Goal: Task Accomplishment & Management: Manage account settings

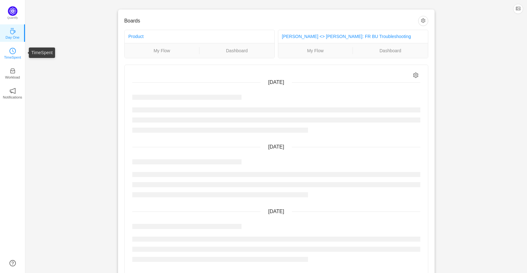
click at [16, 52] on link "TimeSpent" at bounding box center [13, 53] width 6 height 6
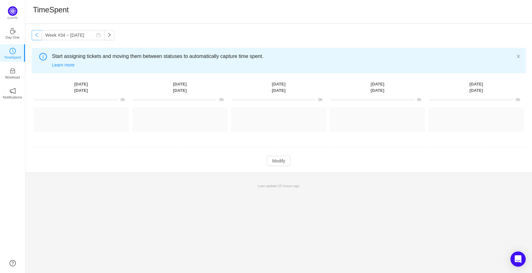
click at [35, 32] on button "button" at bounding box center [37, 35] width 10 height 10
type input "Week #33 ~ [DATE]"
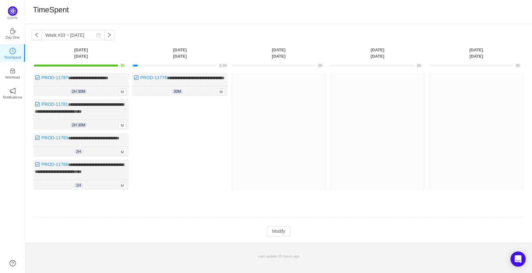
click at [185, 125] on div "Log Time" at bounding box center [180, 146] width 96 height 94
click at [273, 235] on button "Modify" at bounding box center [278, 231] width 23 height 10
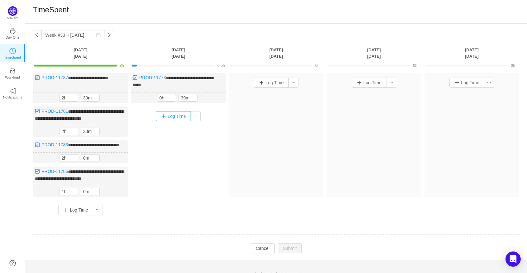
click at [170, 116] on button "Log Time" at bounding box center [173, 116] width 35 height 10
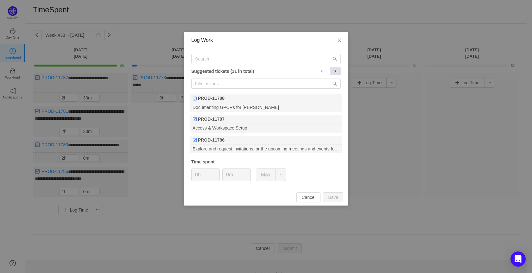
click at [333, 71] on span at bounding box center [335, 71] width 5 height 5
click at [336, 70] on span at bounding box center [335, 71] width 5 height 5
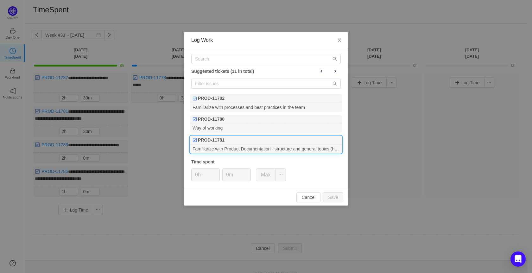
click at [300, 142] on div "PROD-11781" at bounding box center [266, 140] width 152 height 9
click at [197, 176] on input "0h" at bounding box center [206, 175] width 28 height 12
click at [333, 197] on button "Save" at bounding box center [333, 197] width 20 height 10
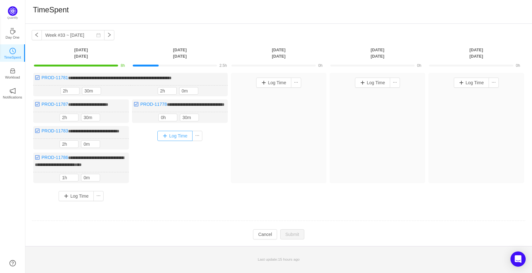
click at [178, 141] on button "Log Time" at bounding box center [174, 136] width 35 height 10
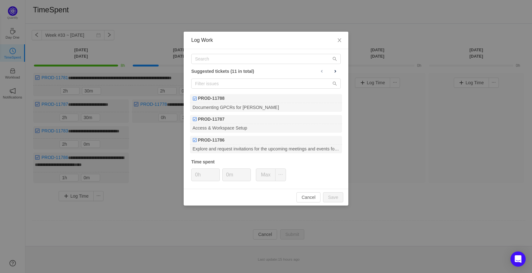
drag, startPoint x: 146, startPoint y: 155, endPoint x: 169, endPoint y: 155, distance: 22.8
click at [148, 155] on div "Log Work Suggested tickets (11 in total) PROD-11788 Documenting GPCRs for [PERS…" at bounding box center [266, 136] width 532 height 273
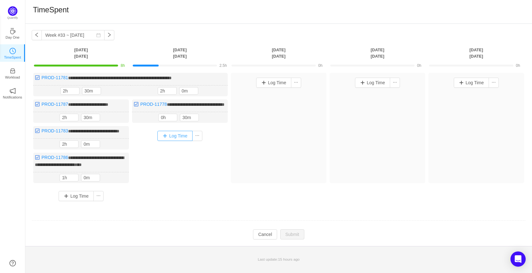
click at [175, 141] on button "Log Time" at bounding box center [174, 136] width 35 height 10
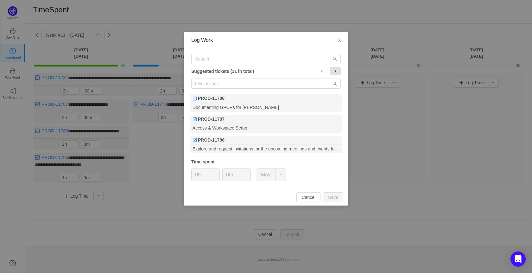
click at [335, 73] on span at bounding box center [335, 71] width 5 height 5
click at [338, 75] on button at bounding box center [335, 71] width 11 height 8
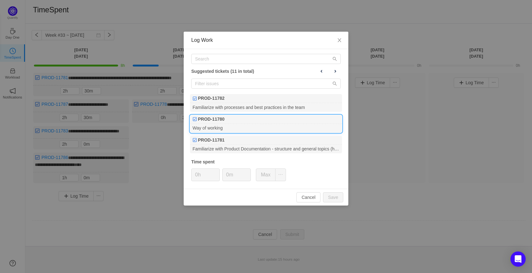
click at [270, 124] on div "Way of working" at bounding box center [266, 128] width 152 height 9
click at [208, 119] on b "PROD-11780" at bounding box center [211, 119] width 27 height 7
click at [335, 199] on button "Save" at bounding box center [333, 197] width 20 height 10
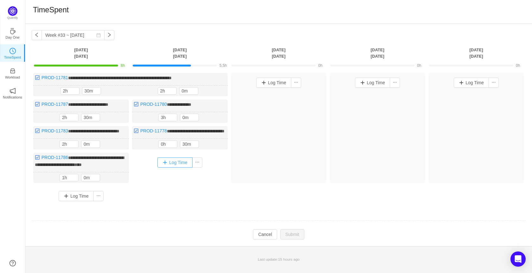
click at [173, 168] on button "Log Time" at bounding box center [174, 162] width 35 height 10
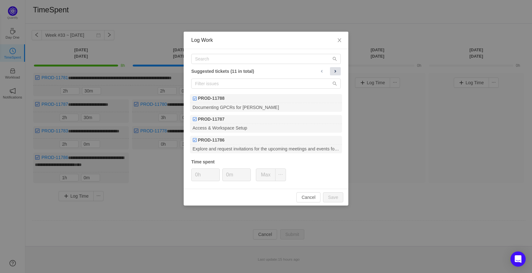
click at [333, 72] on span at bounding box center [335, 71] width 5 height 5
click at [335, 69] on span at bounding box center [335, 71] width 5 height 5
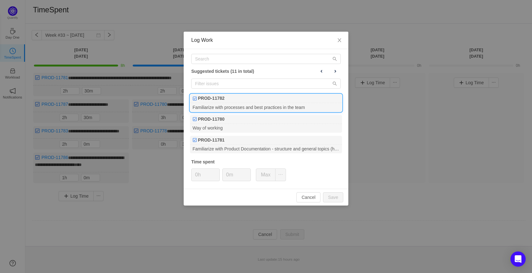
click at [301, 106] on div "Familiarize with processes and best practices in the team" at bounding box center [266, 107] width 152 height 9
type input "2h"
type input "30m"
click at [334, 199] on button "Save" at bounding box center [333, 197] width 20 height 10
type input "0h"
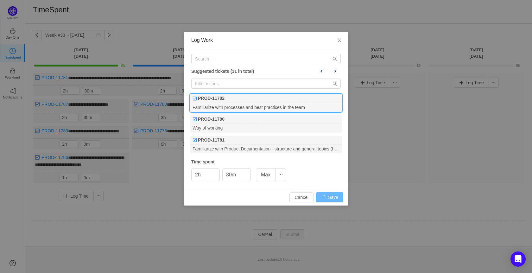
type input "0m"
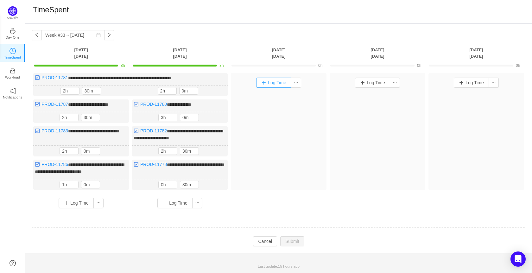
click at [277, 80] on button "Log Time" at bounding box center [273, 83] width 35 height 10
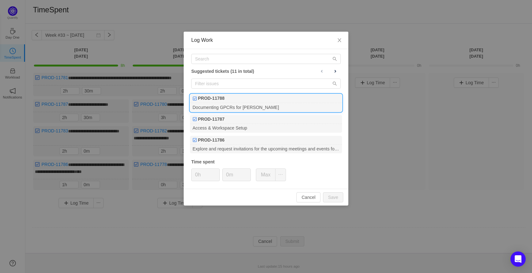
click at [274, 105] on div "Documenting GPCRs for [PERSON_NAME]" at bounding box center [266, 107] width 152 height 9
click at [196, 178] on input "0h" at bounding box center [206, 175] width 28 height 12
click at [197, 175] on input "0h" at bounding box center [206, 175] width 28 height 12
click at [254, 105] on div "Documenting GPCRs for [PERSON_NAME]" at bounding box center [266, 107] width 152 height 9
type input "5h"
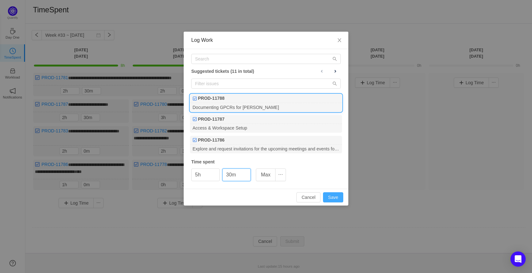
type input "30m"
click at [339, 199] on button "Save" at bounding box center [333, 197] width 20 height 10
type input "0h"
type input "0m"
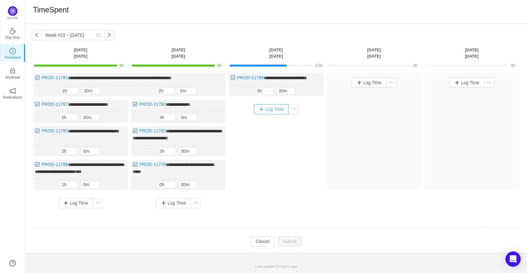
click at [270, 114] on button "Log Time" at bounding box center [271, 109] width 35 height 10
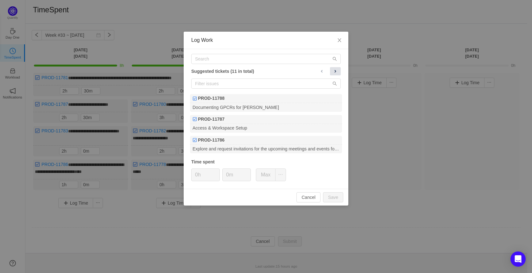
click at [337, 70] on span at bounding box center [335, 71] width 5 height 5
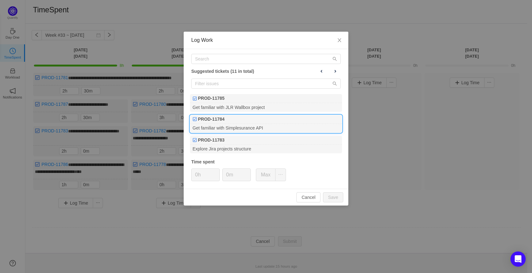
click at [264, 128] on div "Get familiar with Simplesurance API" at bounding box center [266, 128] width 152 height 9
click at [204, 177] on input "0h" at bounding box center [206, 175] width 28 height 12
type input "2h"
type input "30m"
click at [328, 196] on button "Save" at bounding box center [333, 197] width 20 height 10
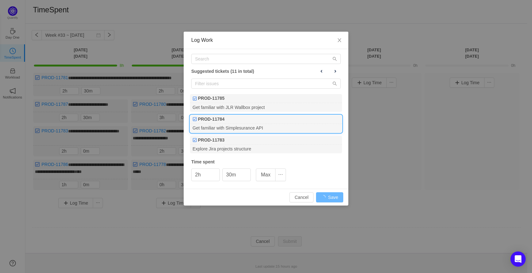
type input "0h"
type input "0m"
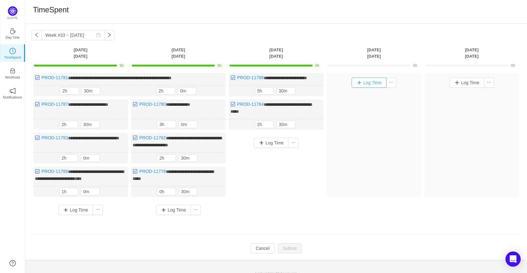
click at [361, 86] on button "Log Time" at bounding box center [369, 83] width 35 height 10
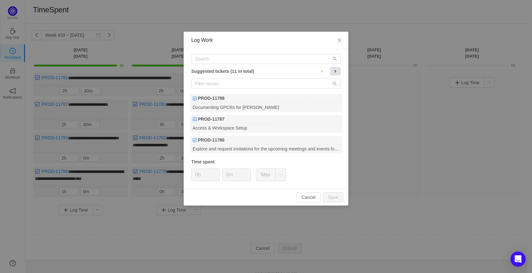
click at [336, 73] on span at bounding box center [335, 71] width 5 height 5
click at [321, 73] on span at bounding box center [321, 71] width 5 height 5
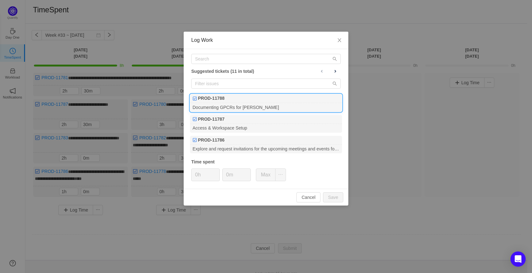
click at [278, 108] on div "Documenting GPCRs for [PERSON_NAME]" at bounding box center [266, 107] width 152 height 9
click at [207, 181] on input "0h" at bounding box center [206, 175] width 28 height 12
click at [328, 195] on button "Save" at bounding box center [333, 197] width 20 height 10
type input "0h"
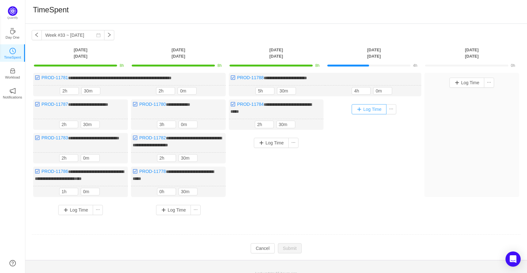
click at [372, 107] on button "Log Time" at bounding box center [369, 109] width 35 height 10
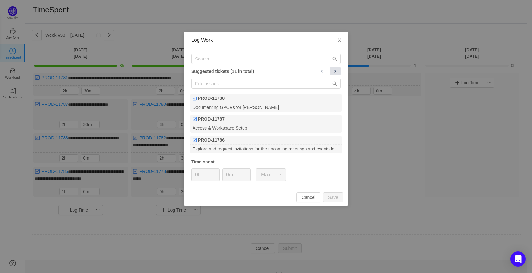
click at [336, 69] on span at bounding box center [335, 71] width 5 height 5
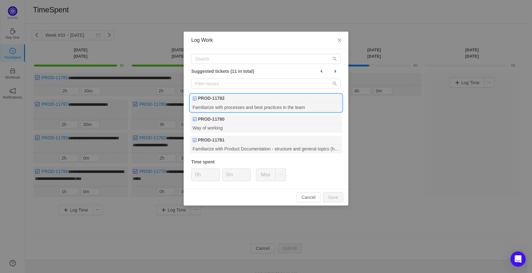
click at [299, 109] on div "Familiarize with processes and best practices in the team" at bounding box center [266, 107] width 152 height 9
drag, startPoint x: 336, startPoint y: 68, endPoint x: 329, endPoint y: 70, distance: 6.8
click at [336, 68] on button at bounding box center [335, 71] width 11 height 8
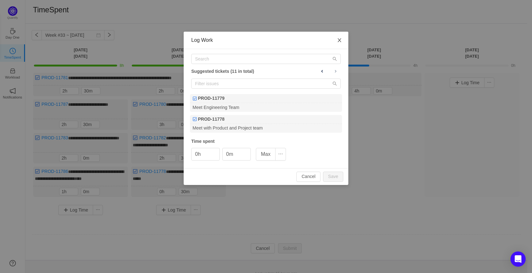
click at [338, 42] on icon "icon: close" at bounding box center [339, 40] width 5 height 5
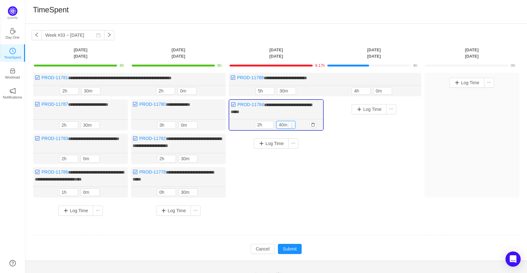
click at [292, 121] on span "Increase Value" at bounding box center [292, 123] width 7 height 4
click at [292, 126] on icon "icon: down" at bounding box center [292, 126] width 2 height 2
click at [292, 126] on span "Decrease Value" at bounding box center [292, 126] width 7 height 4
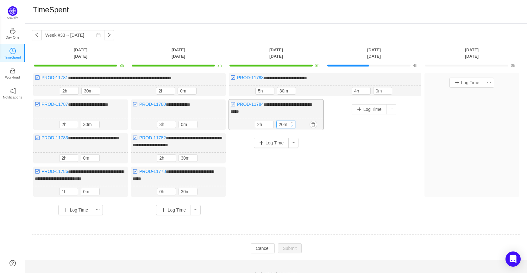
click at [292, 126] on span "Decrease Value" at bounding box center [292, 126] width 7 height 4
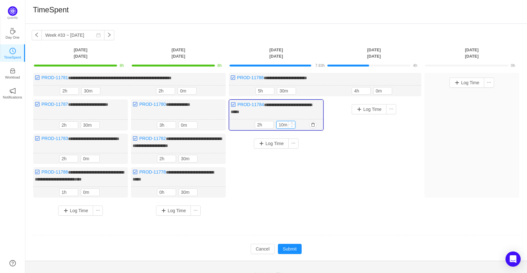
click at [292, 125] on icon "icon: down" at bounding box center [292, 126] width 2 height 2
type input "0m"
click at [292, 125] on icon "icon: down" at bounding box center [292, 126] width 2 height 2
click at [271, 145] on button "Log Time" at bounding box center [271, 143] width 35 height 10
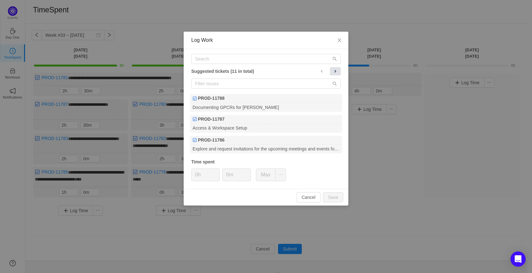
click at [333, 70] on button at bounding box center [335, 71] width 11 height 8
click at [333, 71] on span at bounding box center [335, 71] width 5 height 5
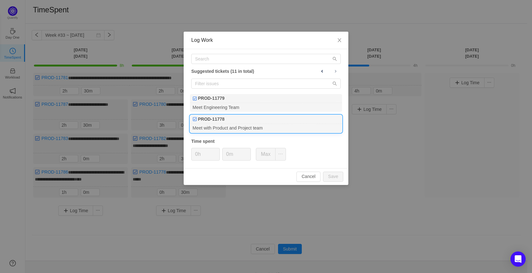
click at [266, 121] on div "PROD-11778" at bounding box center [266, 119] width 152 height 9
click at [337, 172] on button "Save" at bounding box center [333, 177] width 20 height 10
type input "0m"
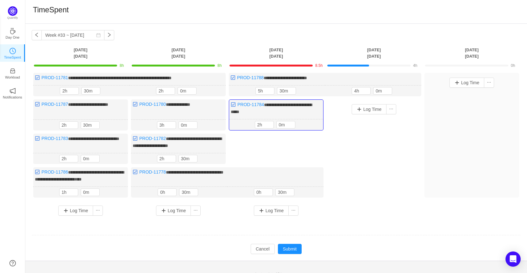
click at [302, 160] on div "**********" at bounding box center [276, 147] width 489 height 148
drag, startPoint x: 262, startPoint y: 150, endPoint x: 283, endPoint y: 123, distance: 33.9
click at [263, 147] on div "**********" at bounding box center [276, 147] width 489 height 148
click at [290, 116] on div "**********" at bounding box center [276, 114] width 95 height 31
click at [290, 245] on button "Submit" at bounding box center [290, 249] width 24 height 10
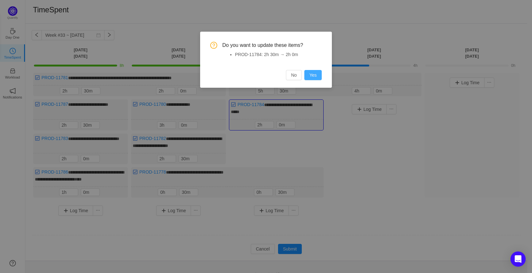
click at [317, 76] on button "Yes" at bounding box center [312, 75] width 17 height 10
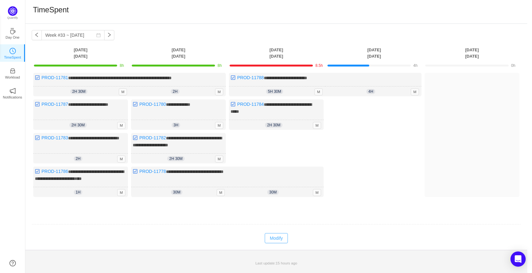
click at [265, 233] on button "Modify" at bounding box center [276, 238] width 23 height 10
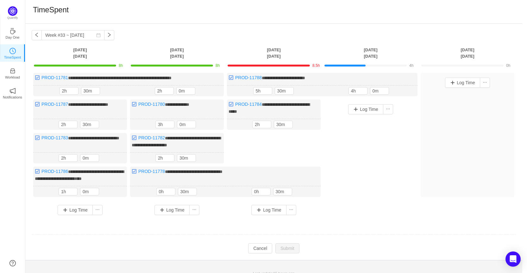
click at [281, 235] on td at bounding box center [274, 235] width 485 height 16
drag, startPoint x: 279, startPoint y: 123, endPoint x: 289, endPoint y: 133, distance: 13.9
click at [280, 123] on input "30m" at bounding box center [283, 124] width 18 height 7
click at [290, 126] on icon "icon: down" at bounding box center [290, 126] width 2 height 2
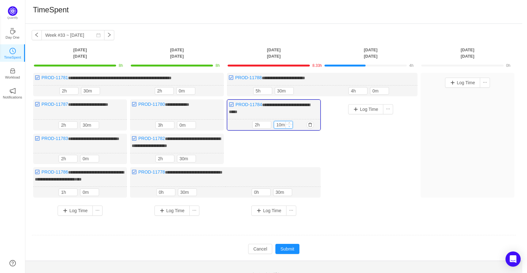
click at [290, 126] on icon "icon: down" at bounding box center [290, 126] width 2 height 2
type input "0m"
click at [290, 126] on icon "icon: down" at bounding box center [290, 126] width 2 height 2
click at [286, 247] on button "Submit" at bounding box center [288, 249] width 24 height 10
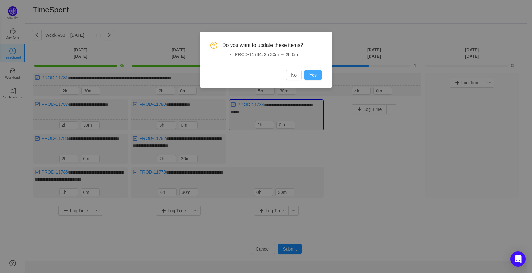
click at [312, 72] on button "Yes" at bounding box center [312, 75] width 17 height 10
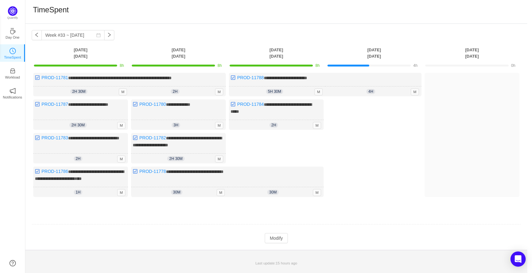
click at [365, 121] on div "Log Time" at bounding box center [374, 149] width 95 height 101
click at [278, 235] on button "Modify" at bounding box center [276, 238] width 23 height 10
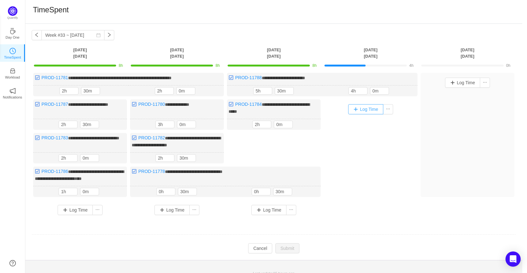
click at [365, 110] on button "Log Time" at bounding box center [365, 109] width 35 height 10
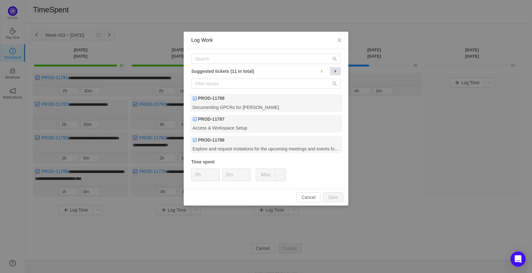
click at [333, 72] on span at bounding box center [335, 71] width 5 height 5
click at [332, 71] on button at bounding box center [335, 71] width 11 height 8
click at [334, 69] on span at bounding box center [335, 71] width 5 height 5
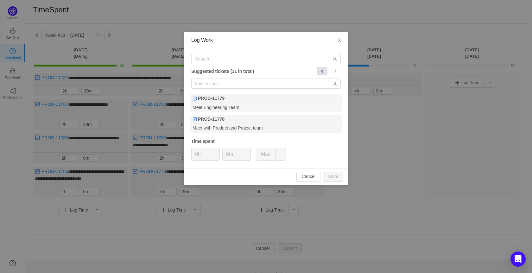
click at [325, 71] on button at bounding box center [322, 71] width 11 height 8
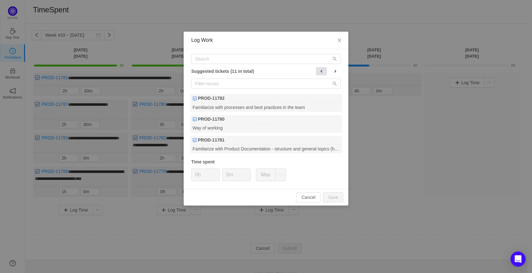
click at [319, 70] on span at bounding box center [321, 71] width 5 height 5
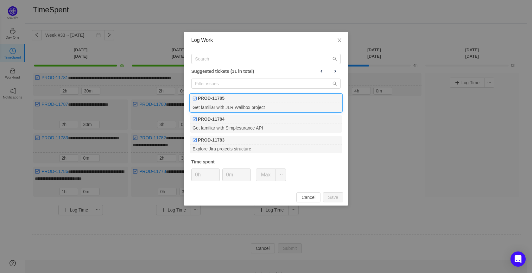
click at [286, 107] on div "Get familiar with JLR Wallbox project" at bounding box center [266, 107] width 152 height 9
type input "2h"
type input "15m"
click at [334, 194] on button "Save" at bounding box center [333, 197] width 20 height 10
type input "0h"
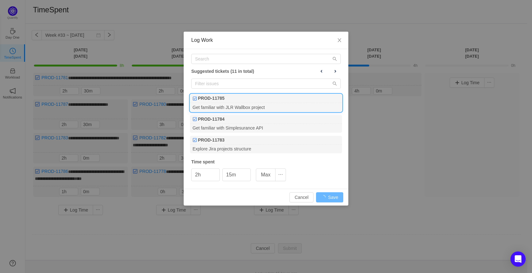
type input "0m"
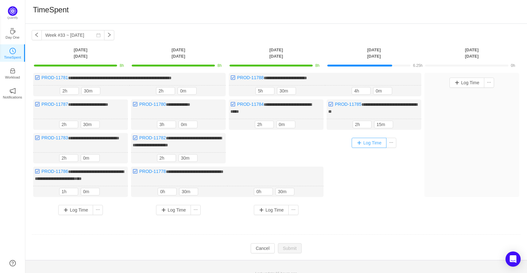
click at [375, 142] on button "Log Time" at bounding box center [369, 143] width 35 height 10
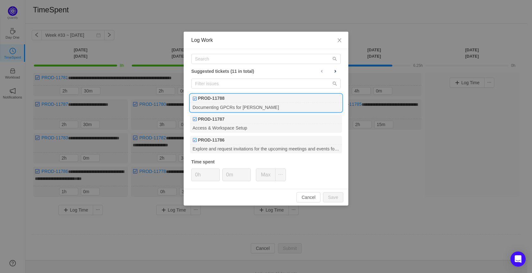
click at [307, 105] on div "Documenting GPCRs for [PERSON_NAME]" at bounding box center [266, 107] width 152 height 9
click at [294, 108] on div "Documenting GPCRs for [PERSON_NAME]" at bounding box center [266, 107] width 152 height 9
click at [335, 41] on span "Close" at bounding box center [340, 41] width 18 height 18
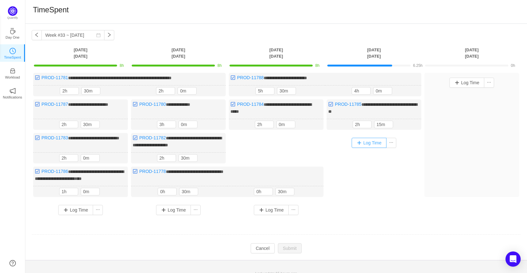
click at [366, 141] on button "Log Time" at bounding box center [369, 143] width 35 height 10
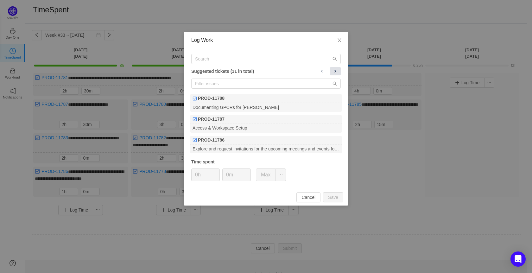
click at [334, 72] on span at bounding box center [335, 71] width 5 height 5
click at [340, 41] on icon "icon: close" at bounding box center [339, 40] width 3 height 4
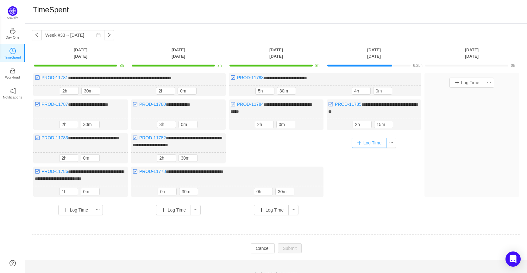
click at [366, 143] on button "Log Time" at bounding box center [369, 143] width 35 height 10
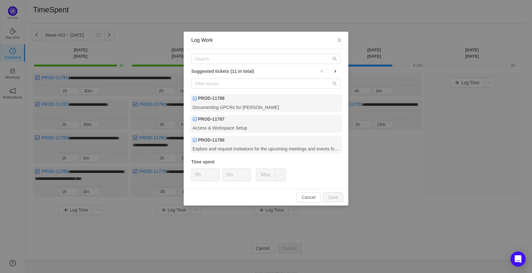
click at [334, 75] on div "Suggested tickets (11 in total) PROD-11788 Documenting GPCRs for [PERSON_NAME] …" at bounding box center [266, 119] width 165 height 140
click at [335, 74] on button at bounding box center [335, 71] width 11 height 8
click at [339, 69] on button at bounding box center [335, 71] width 11 height 8
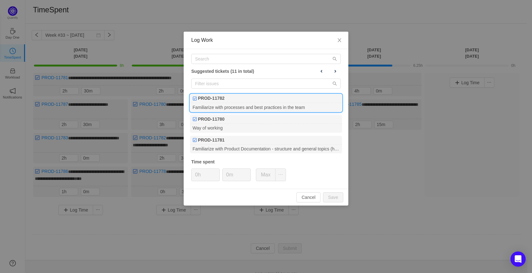
click at [311, 105] on div "Familiarize with processes and best practices in the team" at bounding box center [266, 107] width 152 height 9
type input "1h"
type input "45m"
click at [337, 195] on button "Save" at bounding box center [333, 197] width 20 height 10
type input "0h"
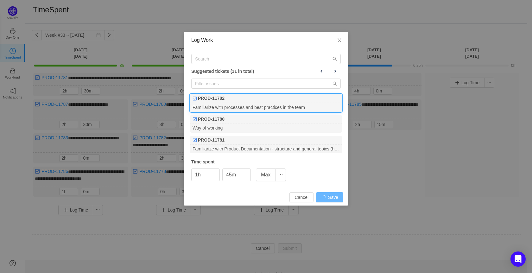
type input "0m"
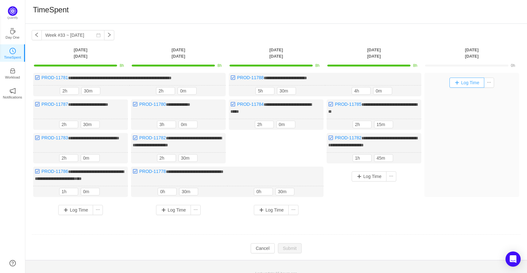
click at [477, 87] on button "Log Time" at bounding box center [467, 83] width 35 height 10
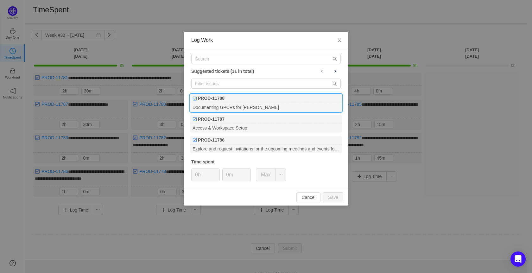
drag, startPoint x: 264, startPoint y: 101, endPoint x: 268, endPoint y: 105, distance: 4.7
click at [265, 101] on div "PROD-11788" at bounding box center [266, 98] width 152 height 9
click at [334, 197] on button "Save" at bounding box center [333, 197] width 20 height 10
type input "0h"
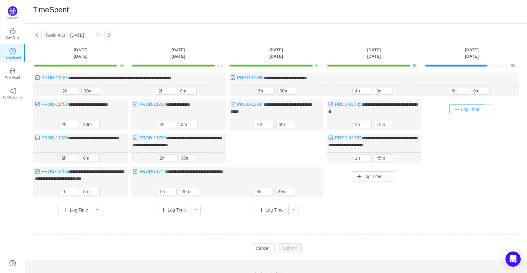
click at [464, 104] on div "Log Time" at bounding box center [472, 109] width 92 height 16
click at [462, 108] on button "Log Time" at bounding box center [467, 109] width 35 height 10
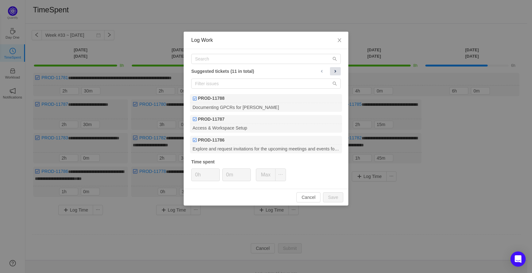
click at [338, 71] on button at bounding box center [335, 71] width 11 height 8
click at [334, 73] on span at bounding box center [335, 71] width 5 height 5
click at [323, 72] on span at bounding box center [321, 71] width 5 height 5
click at [334, 71] on span at bounding box center [335, 71] width 5 height 5
click at [322, 71] on span at bounding box center [321, 71] width 5 height 5
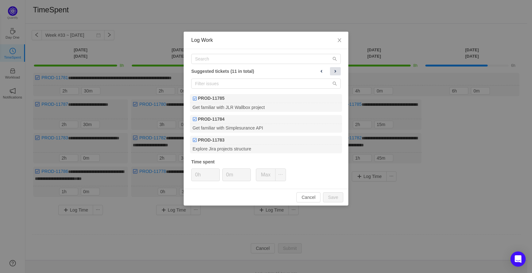
click at [332, 71] on button at bounding box center [335, 71] width 11 height 8
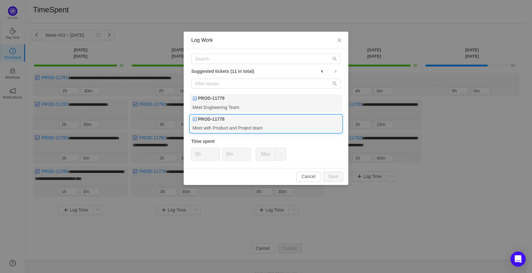
click at [255, 122] on div "PROD-11778" at bounding box center [266, 119] width 152 height 9
click at [206, 156] on input "0h" at bounding box center [206, 154] width 28 height 12
click at [333, 177] on button "Save" at bounding box center [333, 177] width 20 height 10
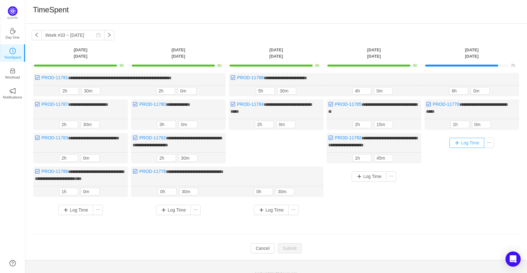
click at [468, 138] on button "Log Time" at bounding box center [467, 143] width 35 height 10
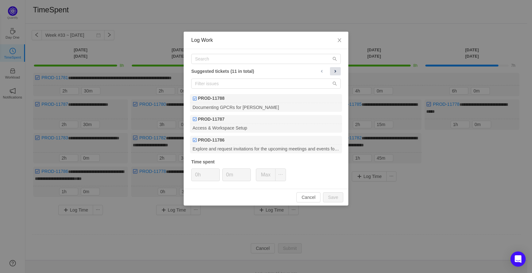
click at [339, 71] on button at bounding box center [335, 71] width 11 height 8
click at [336, 72] on span at bounding box center [335, 71] width 5 height 5
click at [332, 75] on div "Suggested tickets (11 in total) PROD-11782 Familiarize with processes and best …" at bounding box center [266, 119] width 165 height 140
click at [334, 73] on span at bounding box center [335, 71] width 5 height 5
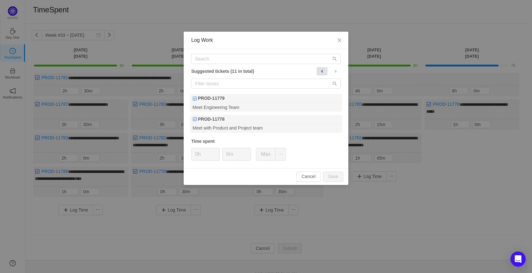
click at [321, 69] on span at bounding box center [322, 71] width 5 height 5
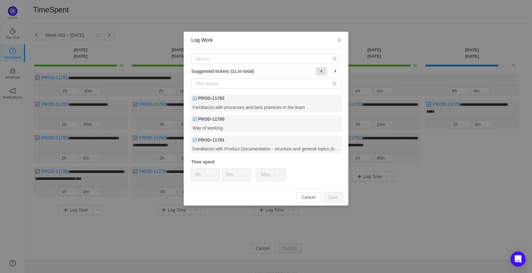
click at [321, 69] on span at bounding box center [321, 71] width 5 height 5
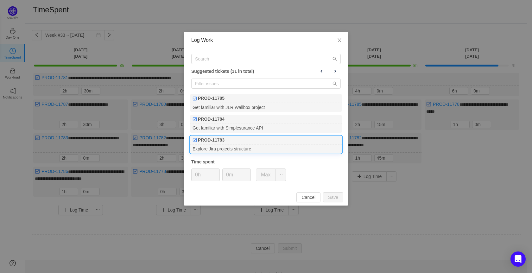
click at [267, 138] on div "PROD-11783" at bounding box center [266, 140] width 152 height 9
click at [336, 200] on button "Save" at bounding box center [333, 197] width 20 height 10
type input "0h"
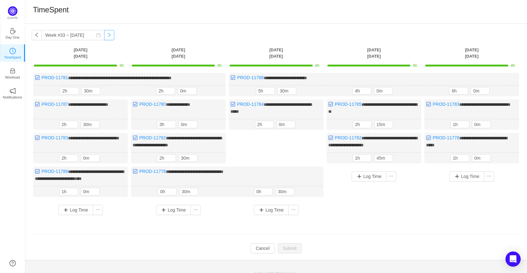
click at [105, 31] on button "button" at bounding box center [109, 35] width 10 height 10
type input "Week #34 ~ [DATE]"
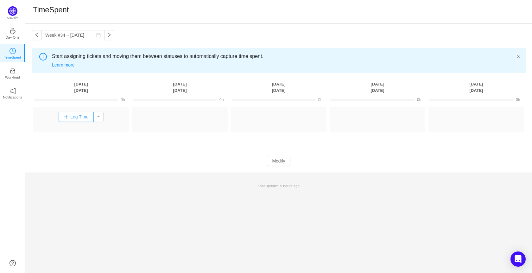
click at [76, 117] on button "Log Time" at bounding box center [76, 117] width 35 height 10
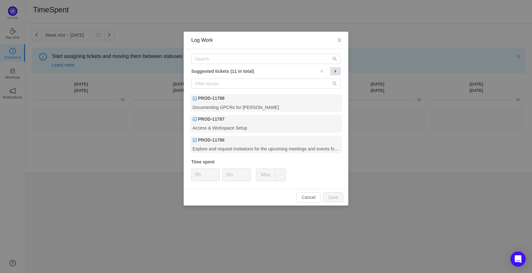
click at [337, 67] on button at bounding box center [335, 71] width 11 height 8
click at [336, 67] on button at bounding box center [335, 71] width 11 height 8
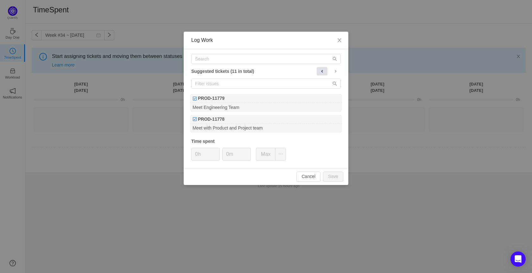
click at [324, 75] on button at bounding box center [322, 71] width 11 height 8
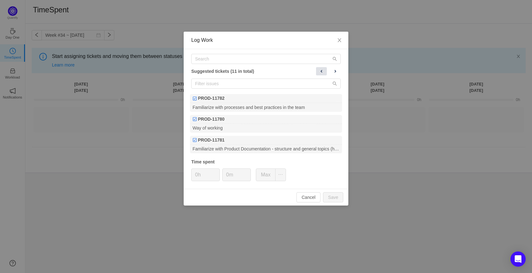
click at [323, 75] on button at bounding box center [321, 71] width 11 height 8
click at [340, 41] on icon "icon: close" at bounding box center [339, 40] width 5 height 5
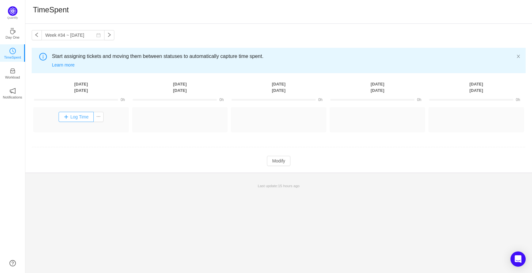
click at [78, 117] on button "Log Time" at bounding box center [76, 117] width 35 height 10
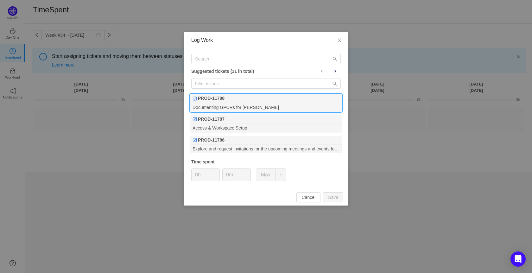
click at [239, 106] on div "Documenting GPCRs for [PERSON_NAME]" at bounding box center [266, 107] width 152 height 9
click at [204, 175] on input "0h" at bounding box center [206, 175] width 28 height 12
click at [199, 177] on input "0h" at bounding box center [206, 175] width 28 height 12
click at [328, 197] on button "Save" at bounding box center [333, 197] width 20 height 10
type input "0h"
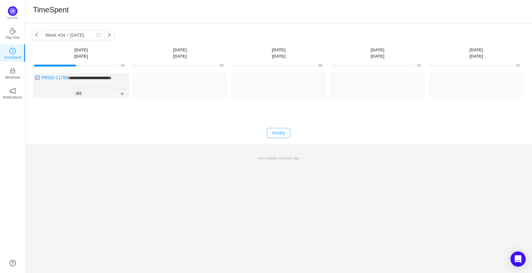
click at [286, 138] on button "Modify" at bounding box center [278, 133] width 23 height 10
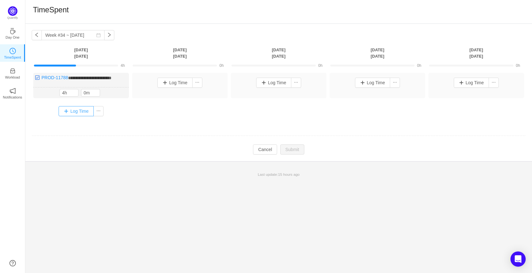
click at [71, 114] on button "Log Time" at bounding box center [76, 111] width 35 height 10
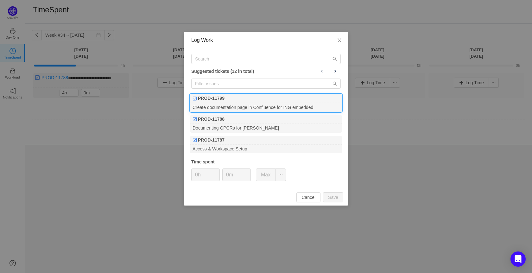
click at [282, 106] on div "Create documentation page in Confluence for ING embedded" at bounding box center [266, 107] width 152 height 9
click at [333, 194] on button "Save" at bounding box center [333, 197] width 20 height 10
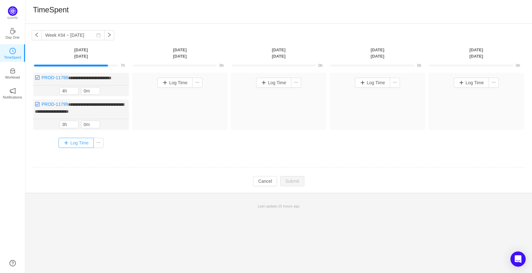
click at [75, 148] on button "Log Time" at bounding box center [76, 143] width 35 height 10
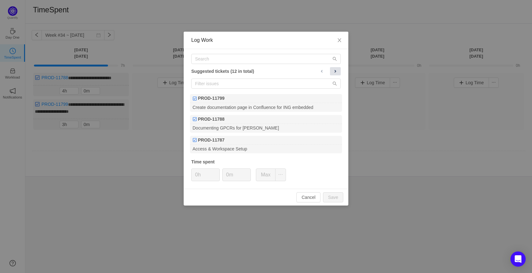
click at [334, 75] on button at bounding box center [335, 71] width 11 height 8
click at [335, 73] on span at bounding box center [335, 71] width 5 height 5
drag, startPoint x: 334, startPoint y: 70, endPoint x: 330, endPoint y: 69, distance: 4.8
click at [335, 69] on span at bounding box center [335, 71] width 5 height 5
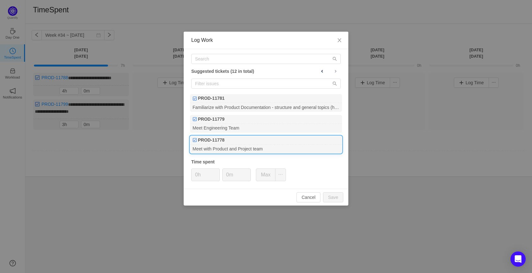
click at [269, 143] on div "PROD-11778" at bounding box center [266, 140] width 152 height 9
click at [336, 196] on button "Save" at bounding box center [333, 197] width 20 height 10
type input "0h"
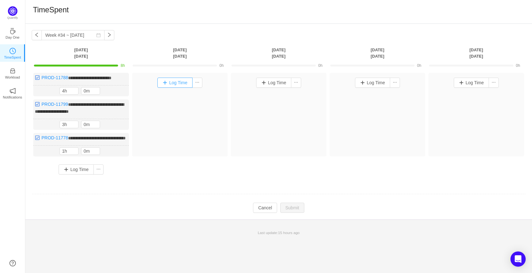
click at [176, 79] on button "Log Time" at bounding box center [174, 83] width 35 height 10
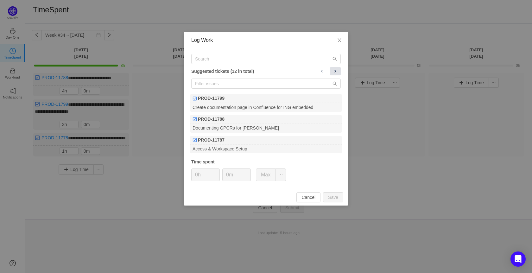
click at [336, 71] on span at bounding box center [335, 71] width 5 height 5
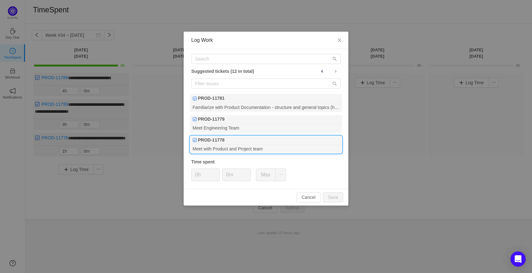
click at [291, 150] on div "Meet with Product and Project team" at bounding box center [266, 149] width 152 height 9
click at [335, 201] on button "Save" at bounding box center [333, 197] width 20 height 10
type input "0h"
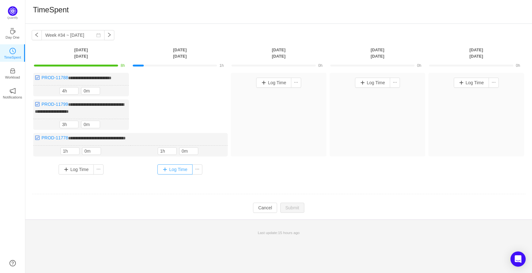
click at [178, 173] on button "Log Time" at bounding box center [174, 169] width 35 height 10
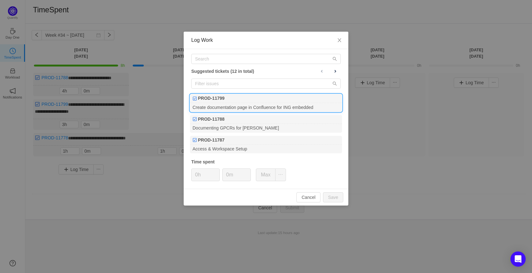
click at [288, 104] on div "Create documentation page in Confluence for ING embedded" at bounding box center [266, 107] width 152 height 9
click at [334, 194] on button "Save" at bounding box center [333, 197] width 20 height 10
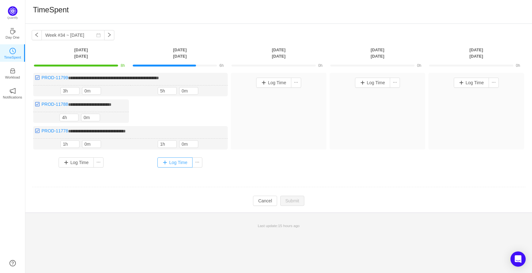
click at [177, 167] on button "Log Time" at bounding box center [174, 162] width 35 height 10
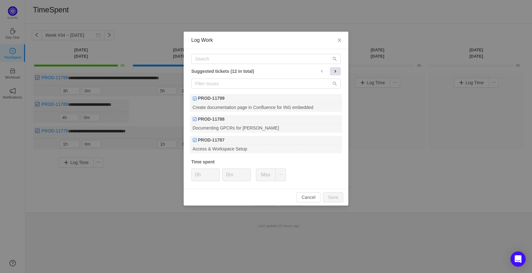
click at [334, 71] on span at bounding box center [335, 71] width 5 height 5
click at [334, 73] on button at bounding box center [335, 71] width 11 height 8
click at [320, 69] on span at bounding box center [322, 71] width 5 height 5
click at [320, 69] on span at bounding box center [321, 71] width 5 height 5
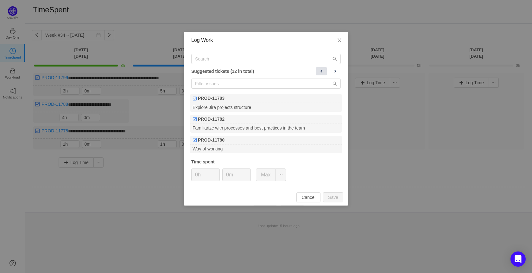
click at [320, 69] on span at bounding box center [321, 71] width 5 height 5
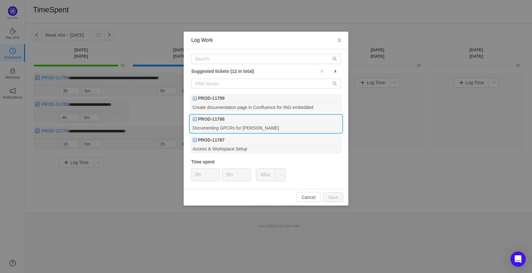
click at [270, 125] on div "Documenting GPCRs for [PERSON_NAME]" at bounding box center [266, 128] width 152 height 9
click at [231, 124] on div "Documenting GPCRs for [PERSON_NAME]" at bounding box center [266, 128] width 152 height 9
click at [335, 195] on button "Save" at bounding box center [333, 197] width 20 height 10
type input "0h"
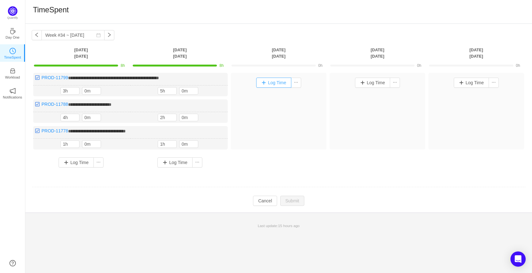
click at [278, 79] on button "Log Time" at bounding box center [273, 83] width 35 height 10
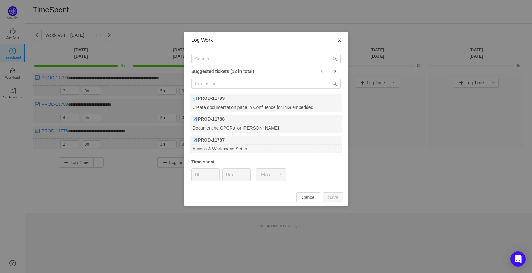
click at [339, 41] on icon "icon: close" at bounding box center [339, 40] width 5 height 5
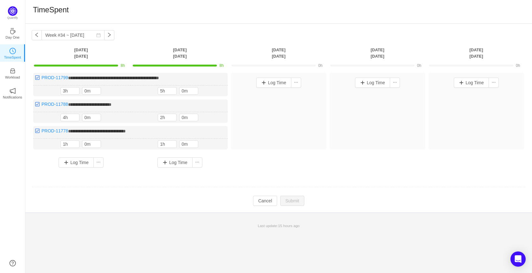
click at [271, 77] on div "Log Time" at bounding box center [278, 82] width 92 height 16
click at [272, 80] on button "Log Time" at bounding box center [273, 83] width 35 height 10
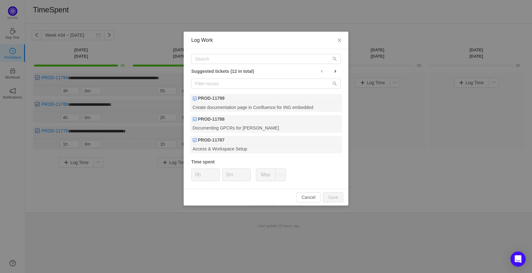
click at [342, 68] on div "Suggested tickets (12 in total) PROD-11799 Create documentation page in Conflue…" at bounding box center [266, 119] width 165 height 140
click at [339, 69] on button at bounding box center [335, 71] width 11 height 8
click at [335, 71] on span at bounding box center [335, 71] width 5 height 5
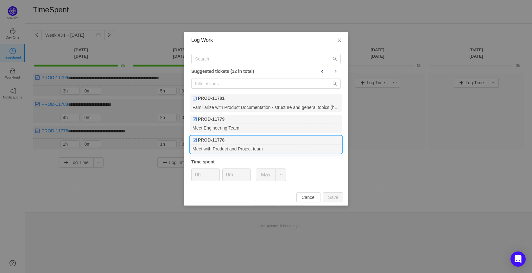
click at [267, 151] on div "Meet with Product and Project team" at bounding box center [266, 149] width 152 height 9
click at [330, 198] on button "Save" at bounding box center [333, 197] width 20 height 10
type input "0h"
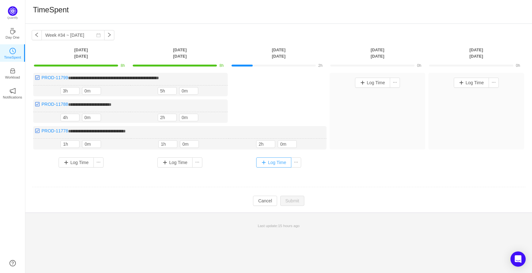
click at [275, 162] on button "Log Time" at bounding box center [273, 162] width 35 height 10
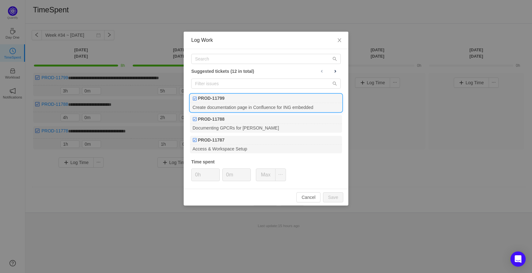
click at [257, 105] on div "Create documentation page in Confluence for ING embedded" at bounding box center [266, 107] width 152 height 9
click at [340, 200] on button "Save" at bounding box center [333, 197] width 20 height 10
type input "0h"
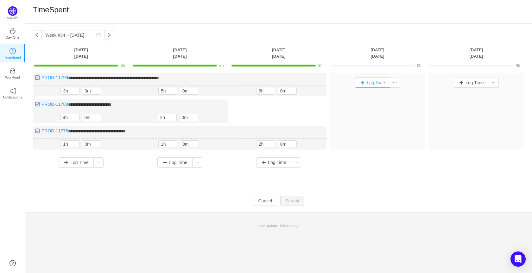
click at [376, 80] on button "Log Time" at bounding box center [372, 83] width 35 height 10
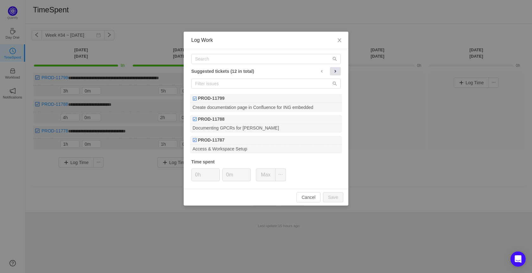
click at [335, 71] on span at bounding box center [335, 71] width 5 height 5
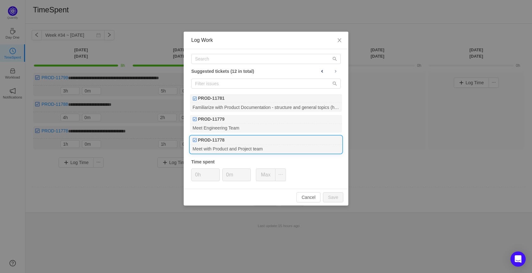
click at [267, 148] on div "Meet with Product and Project team" at bounding box center [266, 149] width 152 height 9
click at [340, 197] on button "Save" at bounding box center [333, 197] width 20 height 10
type input "0h"
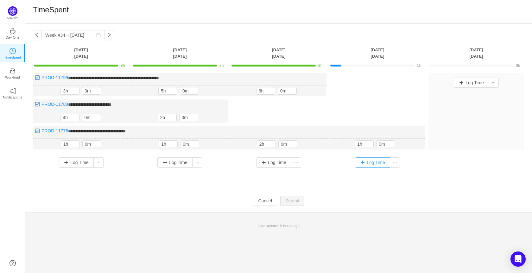
click at [375, 159] on button "Log Time" at bounding box center [372, 162] width 35 height 10
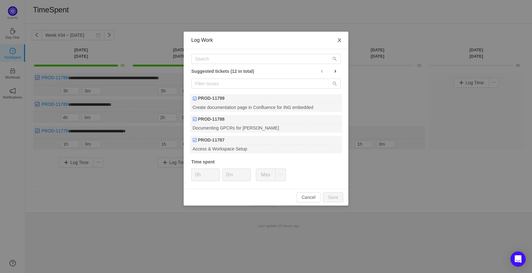
click at [335, 37] on span "Close" at bounding box center [340, 41] width 18 height 18
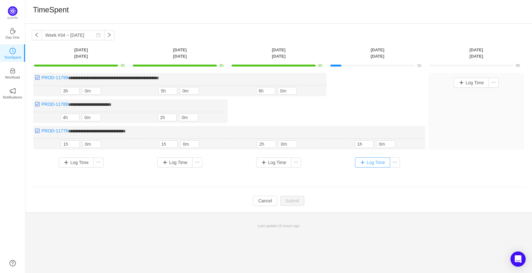
click at [375, 162] on button "Log Time" at bounding box center [372, 162] width 35 height 10
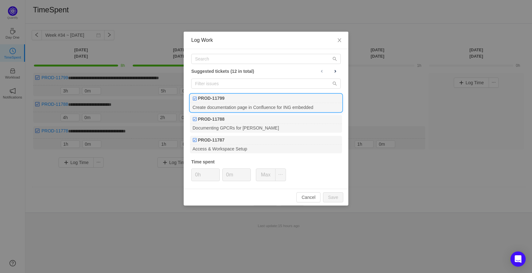
click at [274, 109] on div "Create documentation page in Confluence for ING embedded" at bounding box center [266, 107] width 152 height 9
click at [337, 197] on button "Save" at bounding box center [333, 197] width 20 height 10
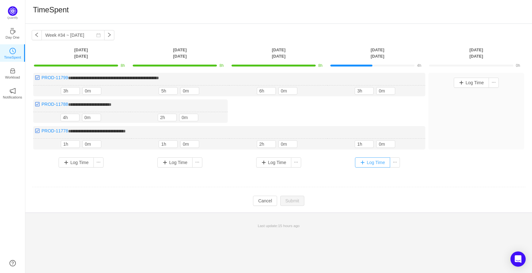
click at [370, 159] on button "Log Time" at bounding box center [372, 162] width 35 height 10
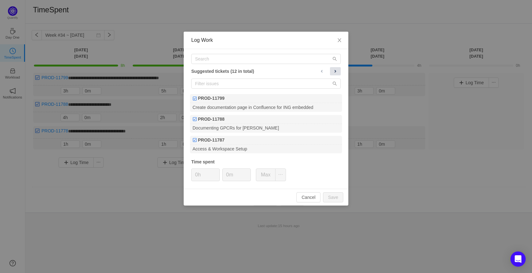
click at [338, 68] on button at bounding box center [335, 71] width 11 height 8
click at [273, 134] on ul "PROD-11786 Explore and request invitations for the upcoming meetings and events…" at bounding box center [266, 124] width 153 height 60
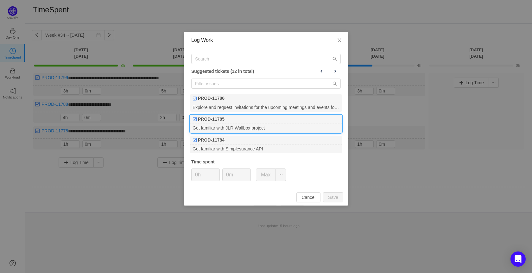
click at [279, 126] on div "Get familiar with JLR Wallbox project" at bounding box center [266, 128] width 152 height 9
click at [336, 198] on button "Save" at bounding box center [333, 197] width 20 height 10
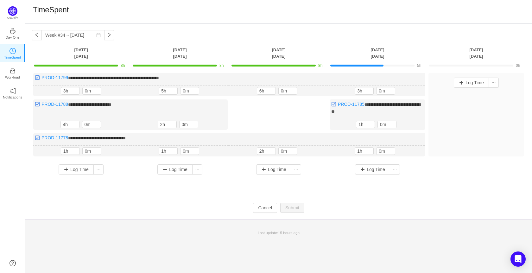
click at [374, 160] on div "Log Time" at bounding box center [378, 170] width 96 height 20
click at [369, 168] on button "Log Time" at bounding box center [372, 169] width 35 height 10
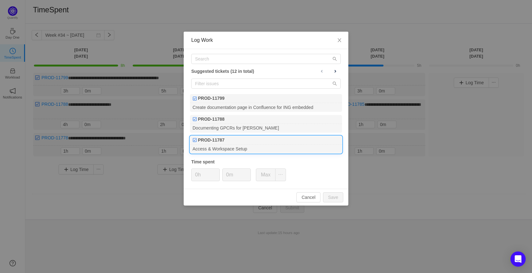
click at [293, 138] on div "PROD-11787" at bounding box center [266, 140] width 152 height 9
click at [332, 194] on button "Save" at bounding box center [333, 197] width 20 height 10
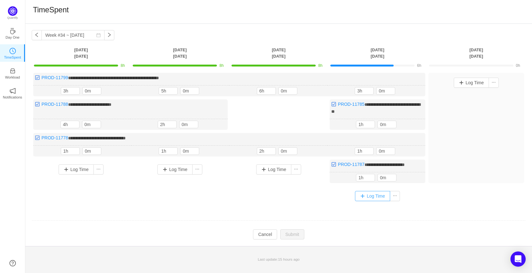
click at [379, 192] on button "Log Time" at bounding box center [372, 196] width 35 height 10
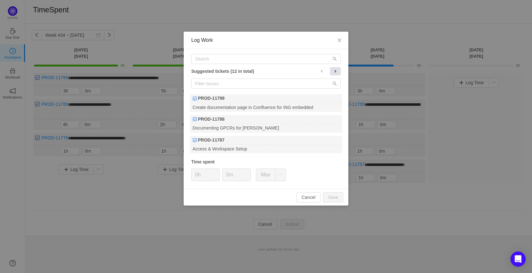
click at [337, 73] on span at bounding box center [335, 71] width 5 height 5
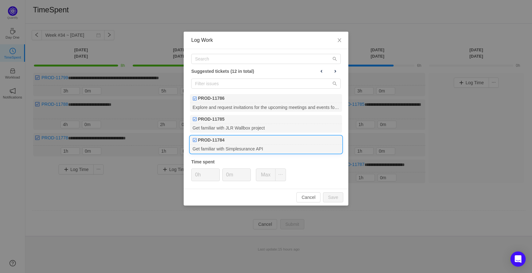
click at [279, 144] on div "PROD-11784" at bounding box center [266, 140] width 152 height 9
click at [317, 71] on button at bounding box center [321, 71] width 11 height 8
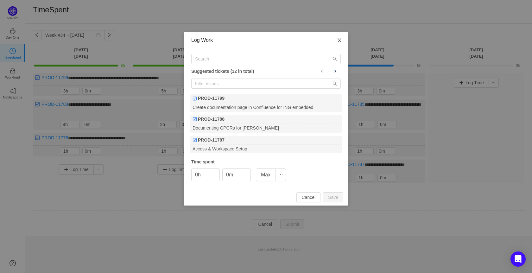
click at [339, 40] on icon "icon: close" at bounding box center [339, 40] width 5 height 5
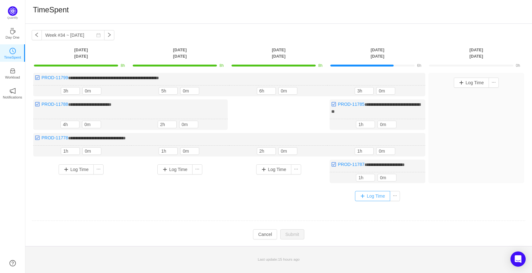
click at [367, 194] on button "Log Time" at bounding box center [372, 196] width 35 height 10
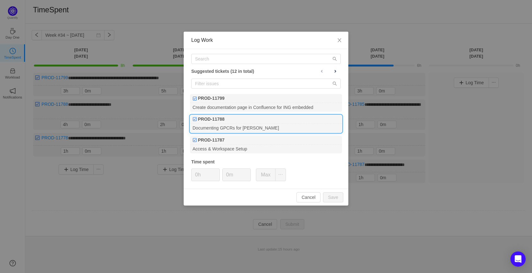
click at [291, 121] on div "PROD-11788" at bounding box center [266, 119] width 152 height 9
click at [344, 198] on div "Cancel Save" at bounding box center [266, 197] width 165 height 17
click at [342, 198] on button "Save" at bounding box center [333, 197] width 20 height 10
type input "0h"
